Goal: Obtain resource: Obtain resource

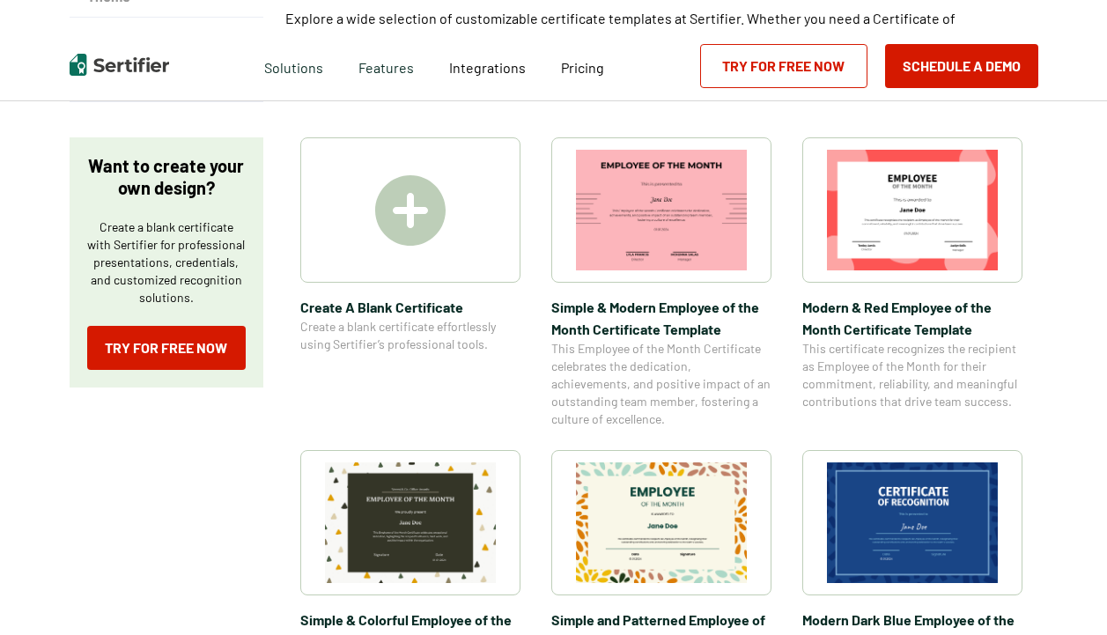
scroll to position [267, 0]
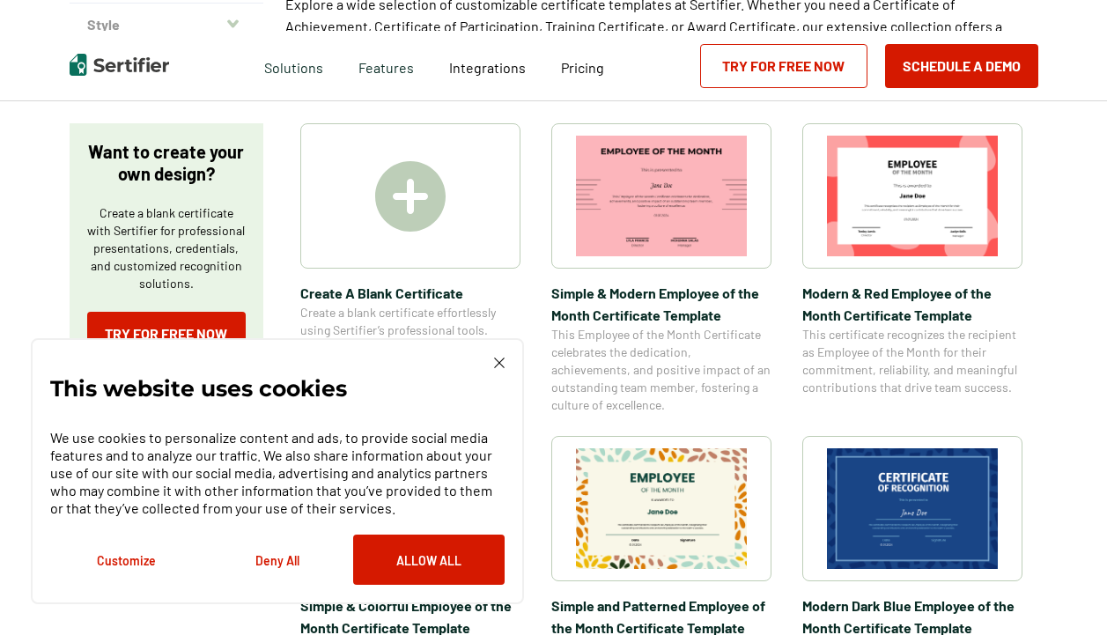
click at [645, 249] on img at bounding box center [661, 196] width 171 height 121
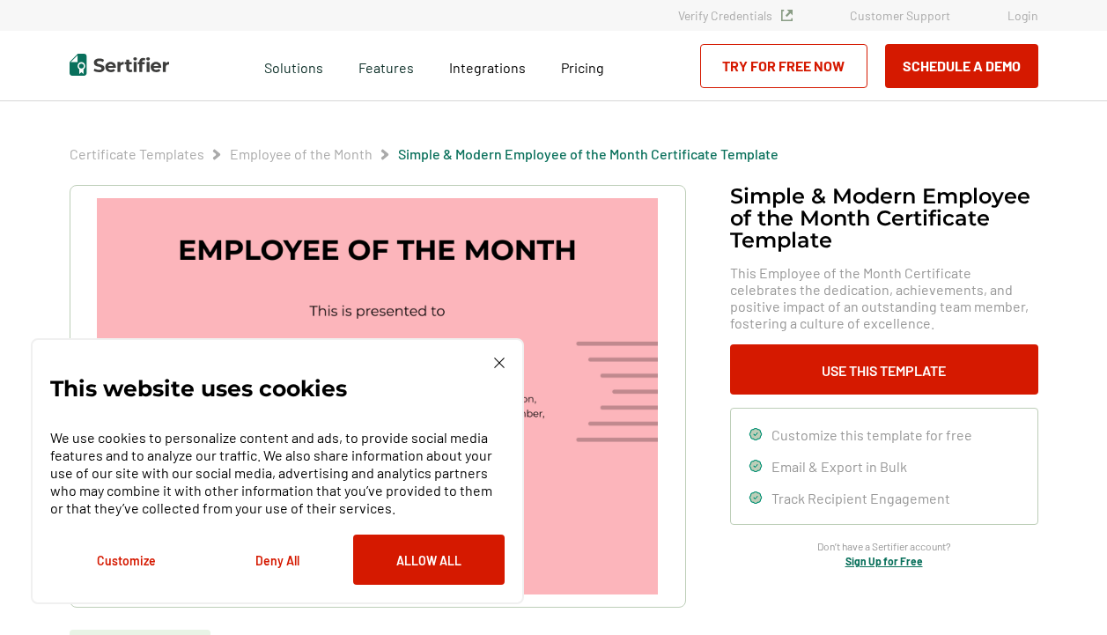
click at [504, 358] on img at bounding box center [499, 363] width 11 height 11
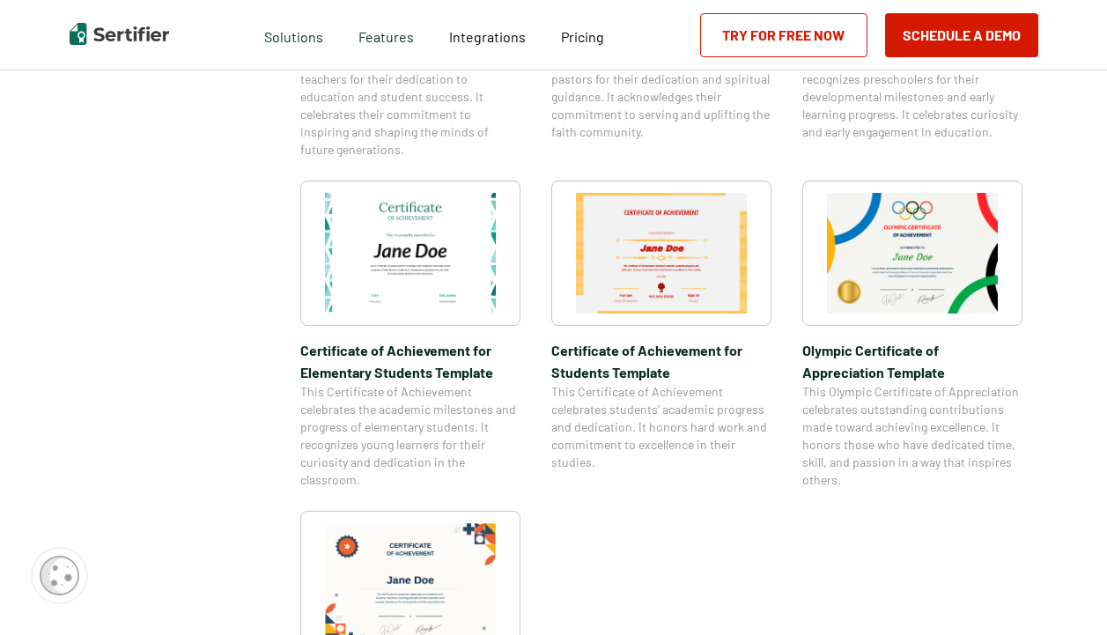
scroll to position [1167, 0]
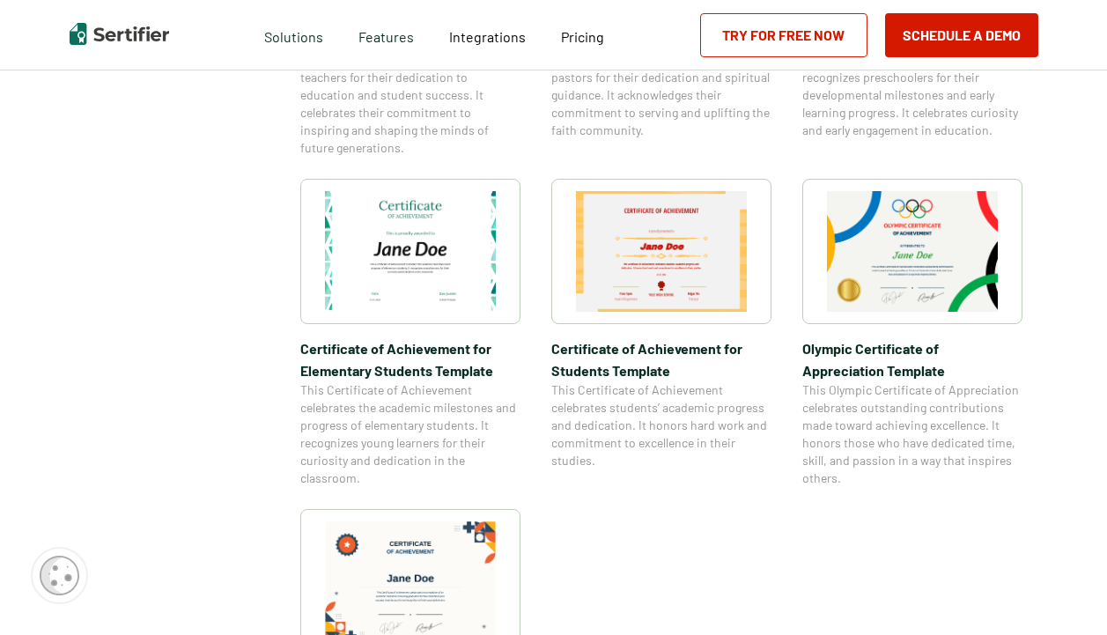
click at [429, 245] on img at bounding box center [410, 251] width 171 height 121
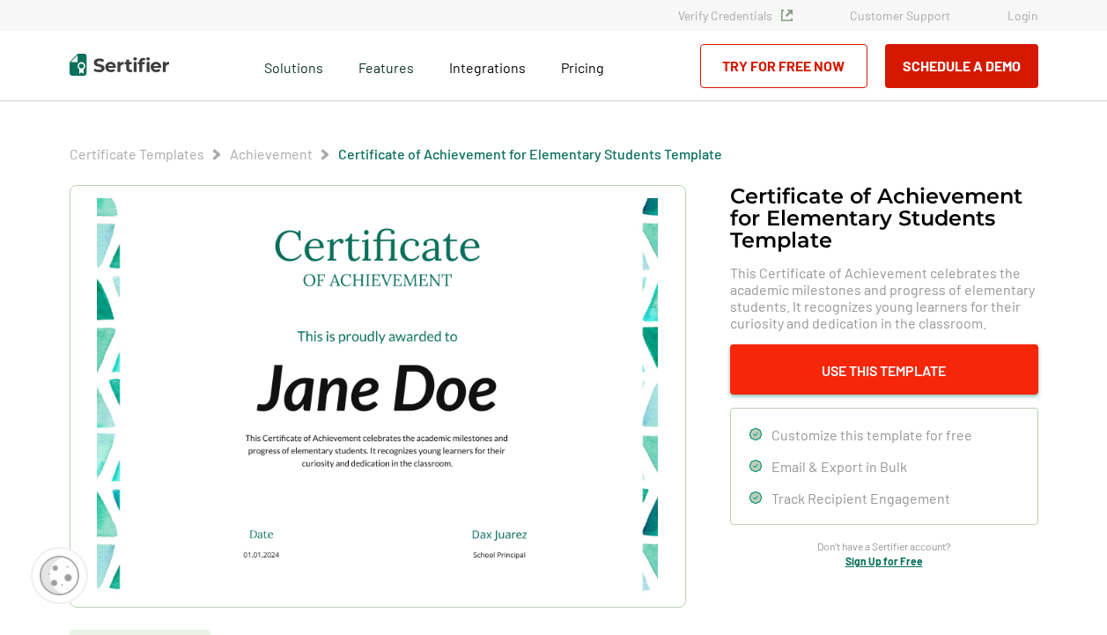
click at [776, 382] on button "Use This Template" at bounding box center [884, 369] width 308 height 50
